Goal: Entertainment & Leisure: Consume media (video, audio)

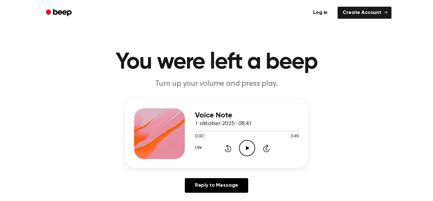
click at [250, 150] on icon "Play Audio" at bounding box center [247, 148] width 16 height 16
click at [250, 150] on icon "Pause Audio" at bounding box center [247, 148] width 16 height 16
click at [242, 145] on icon "Play Audio" at bounding box center [247, 148] width 16 height 16
click at [244, 145] on icon "Pause Audio" at bounding box center [247, 148] width 16 height 16
click at [244, 145] on icon "Play Audio" at bounding box center [247, 148] width 16 height 16
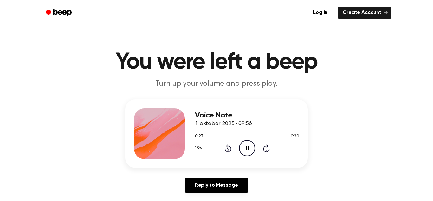
click at [244, 152] on icon "Pause Audio" at bounding box center [247, 148] width 16 height 16
